Goal: Information Seeking & Learning: Learn about a topic

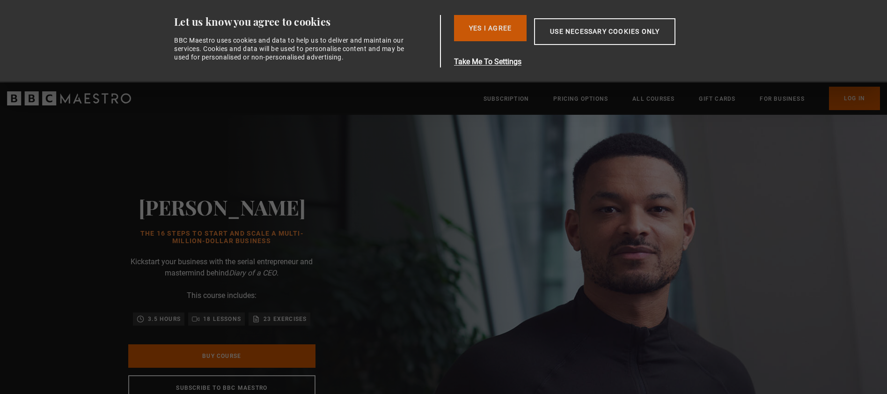
click at [505, 24] on button "Yes I Agree" at bounding box center [490, 28] width 73 height 26
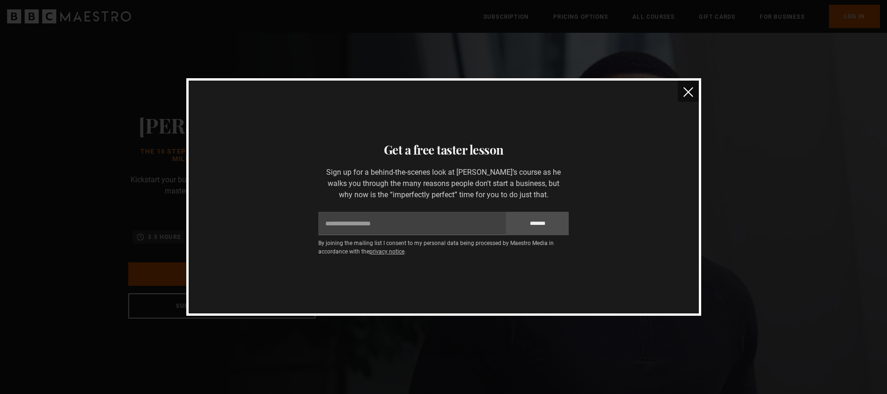
click at [691, 93] on img "close" at bounding box center [688, 92] width 10 height 10
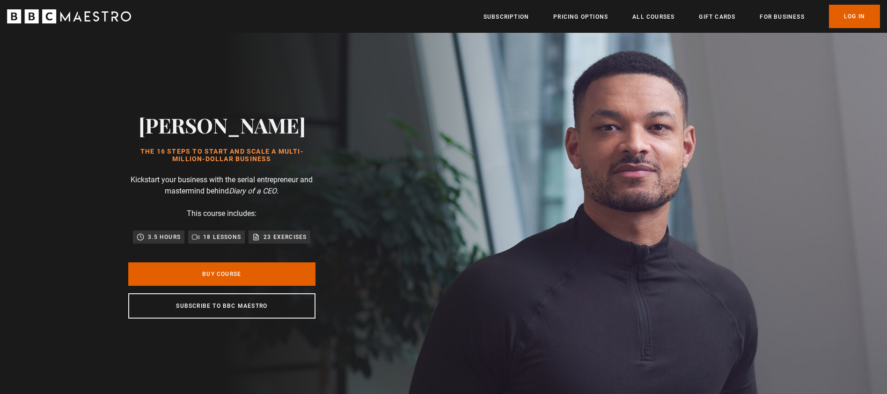
scroll to position [0, 245]
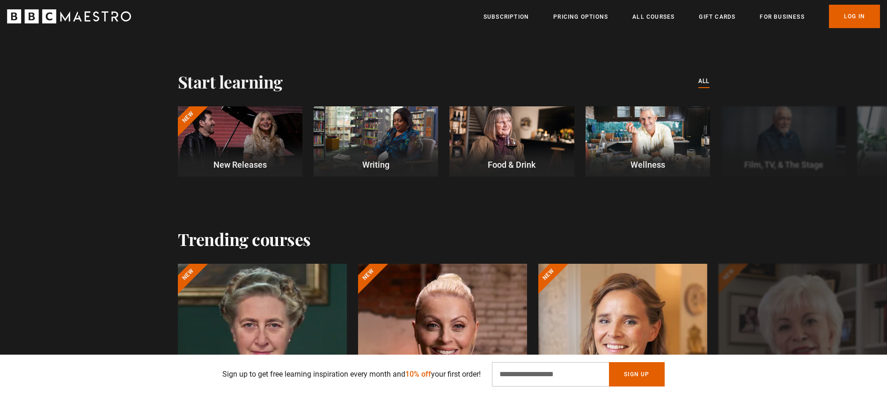
scroll to position [252, 0]
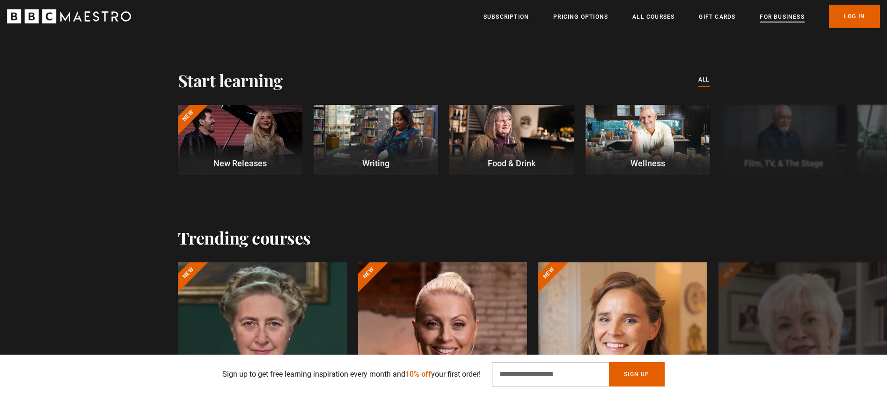
click at [776, 21] on link "For business" at bounding box center [782, 16] width 44 height 9
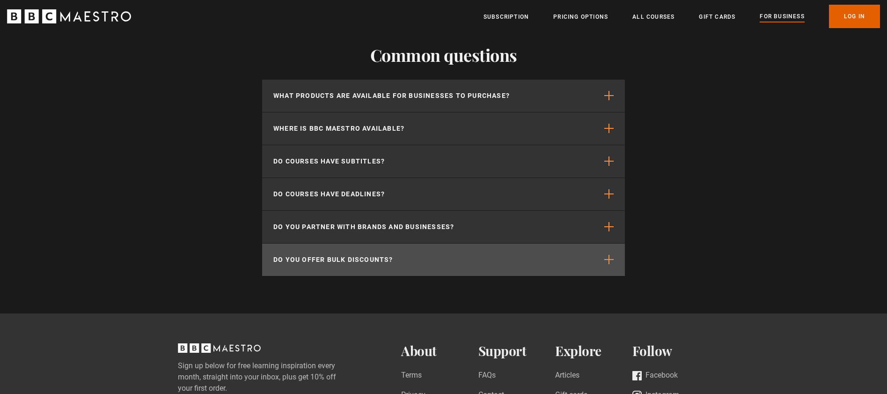
scroll to position [2063, 0]
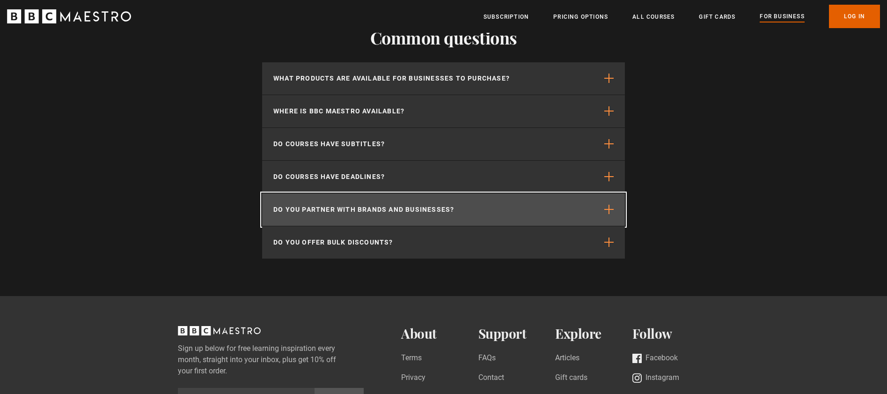
click at [396, 205] on p "Do you partner with brands and businesses?" at bounding box center [363, 210] width 181 height 10
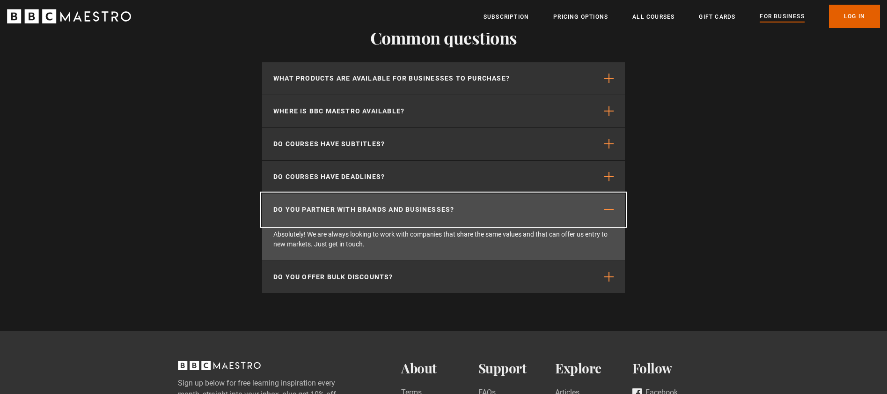
click at [396, 205] on p "Do you partner with brands and businesses?" at bounding box center [363, 210] width 181 height 10
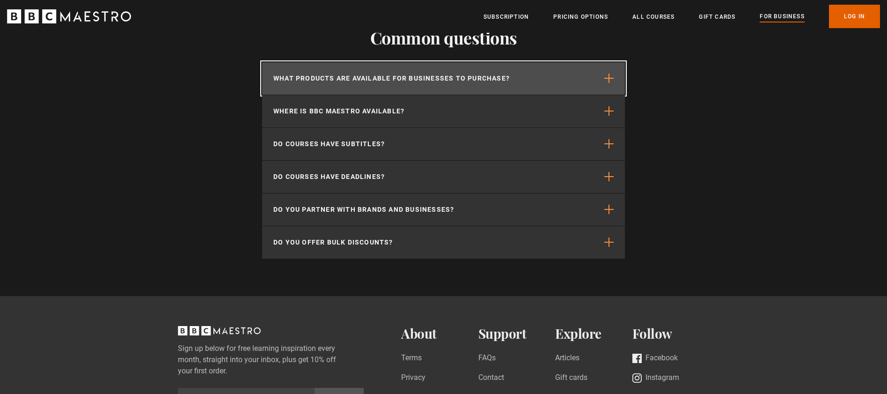
click at [440, 73] on p "What products are available for businesses to purchase?" at bounding box center [391, 78] width 236 height 10
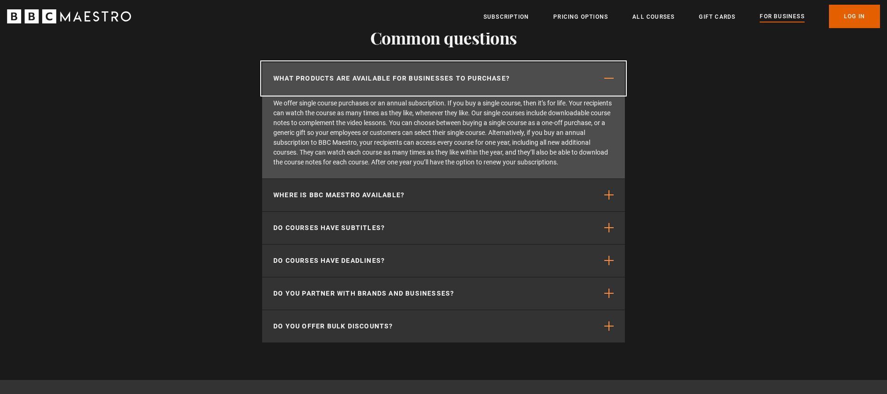
click at [440, 73] on p "What products are available for businesses to purchase?" at bounding box center [391, 78] width 236 height 10
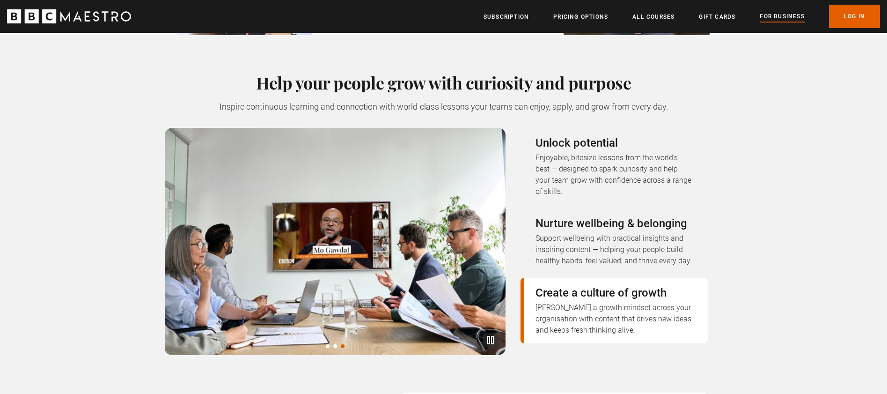
scroll to position [0, 0]
